Goal: Information Seeking & Learning: Learn about a topic

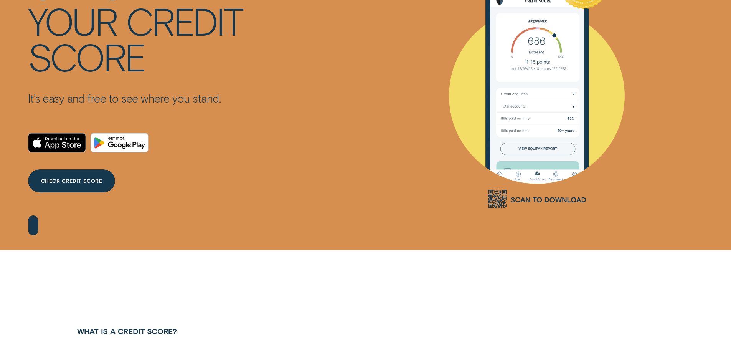
scroll to position [115, 0]
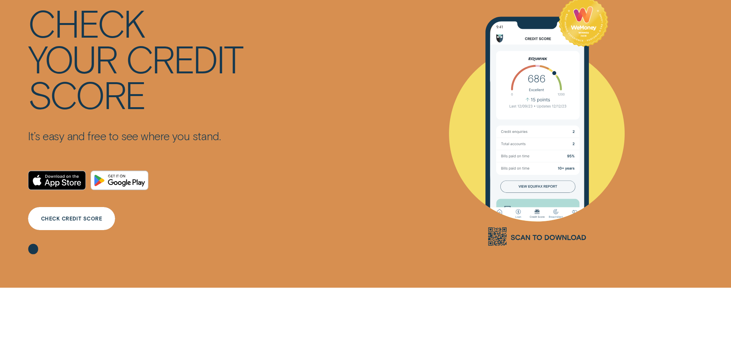
click at [88, 219] on div "CHECK CREDIT SCORE" at bounding box center [71, 218] width 61 height 5
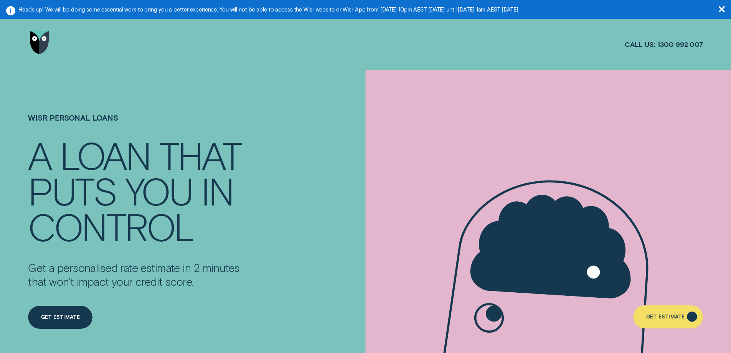
click at [669, 313] on div "Get Estimate" at bounding box center [667, 316] width 69 height 23
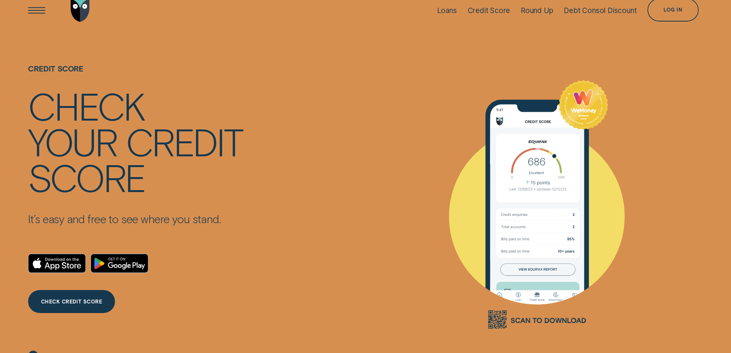
scroll to position [77, 0]
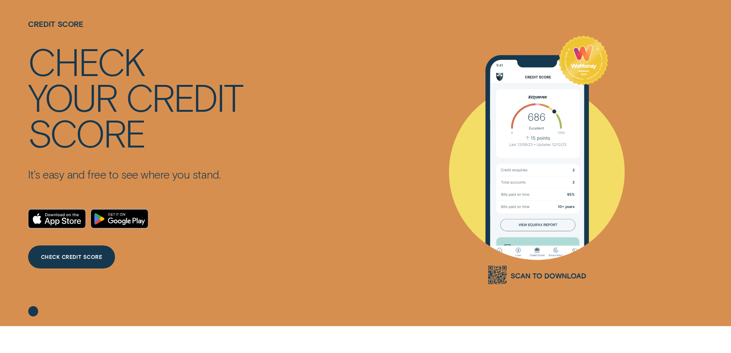
click at [70, 256] on div "CHECK CREDIT SCORE" at bounding box center [71, 258] width 61 height 5
click at [85, 263] on div "CHECK CREDIT SCORE" at bounding box center [71, 256] width 87 height 23
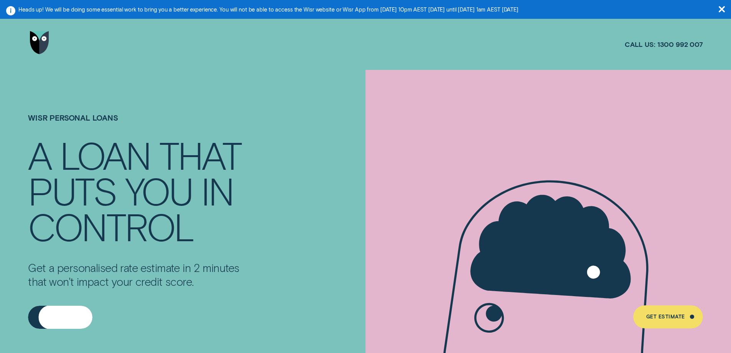
click at [69, 315] on div "Get Estimate" at bounding box center [60, 315] width 39 height 5
